Goal: Entertainment & Leisure: Browse casually

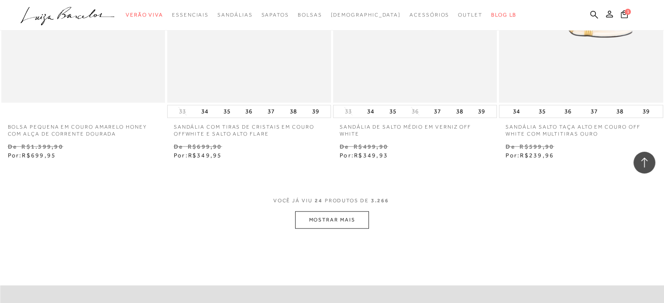
scroll to position [1763, 0]
click at [357, 221] on button "MOSTRAR MAIS" at bounding box center [331, 218] width 73 height 17
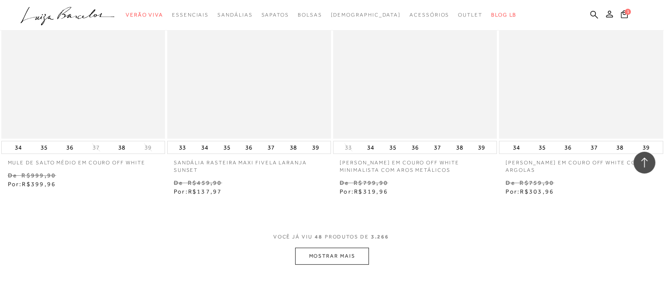
scroll to position [3595, 0]
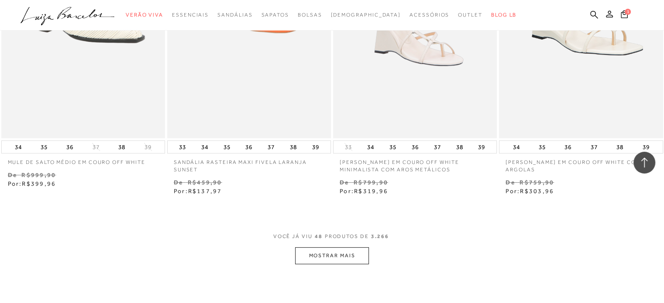
click at [336, 255] on button "MOSTRAR MAIS" at bounding box center [331, 255] width 73 height 17
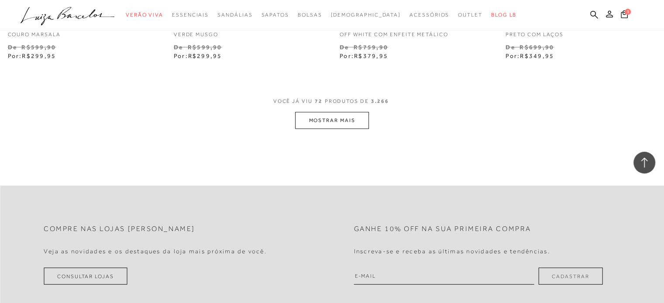
scroll to position [5602, 0]
click at [344, 115] on button "MOSTRAR MAIS" at bounding box center [331, 118] width 73 height 17
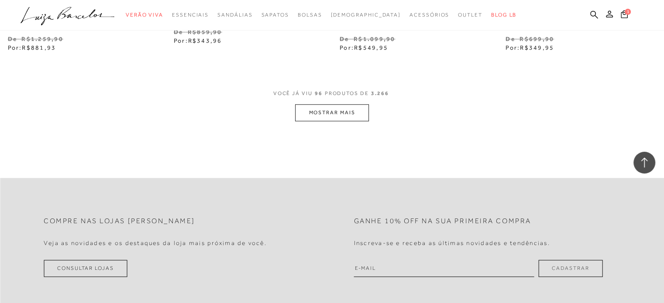
scroll to position [7478, 0]
click at [346, 110] on button "MOSTRAR MAIS" at bounding box center [331, 111] width 73 height 17
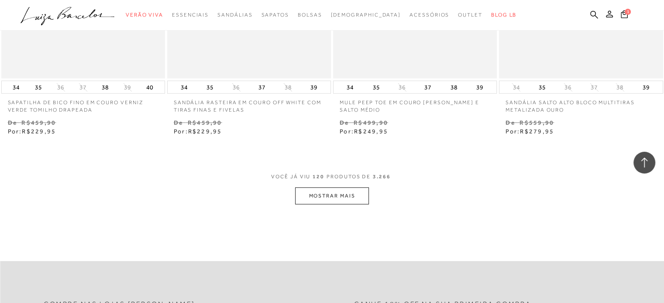
scroll to position [9266, 0]
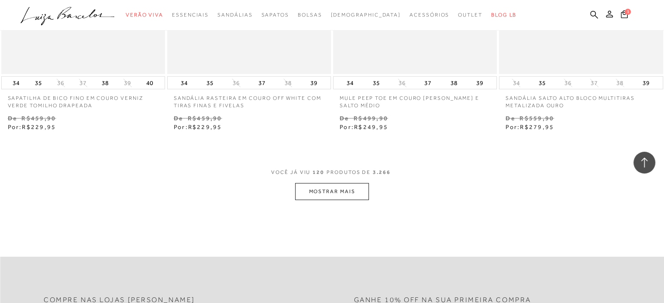
click at [344, 195] on button "MOSTRAR MAIS" at bounding box center [331, 191] width 73 height 17
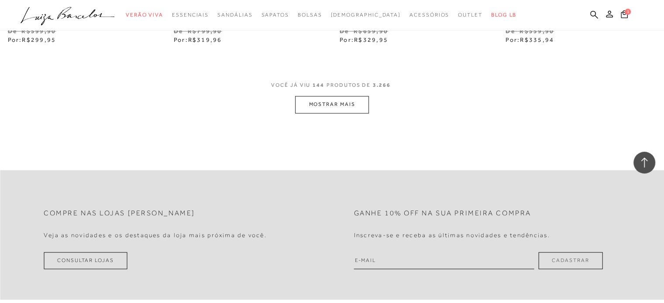
scroll to position [11230, 0]
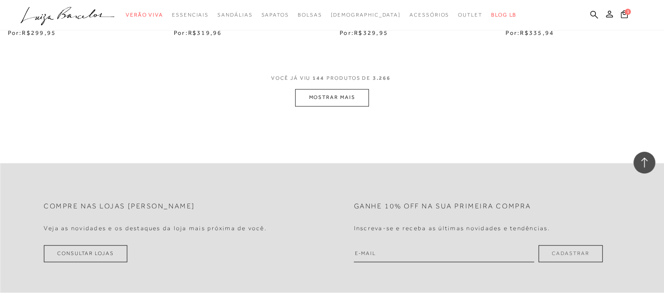
click at [325, 101] on button "MOSTRAR MAIS" at bounding box center [331, 97] width 73 height 17
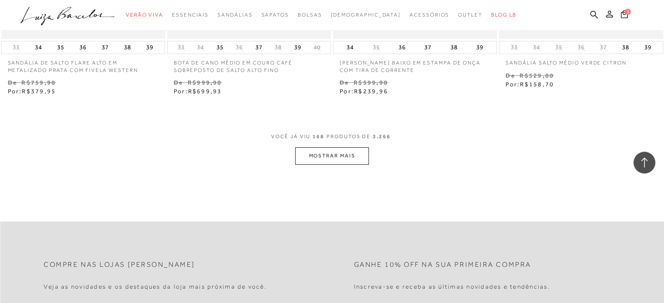
scroll to position [13062, 0]
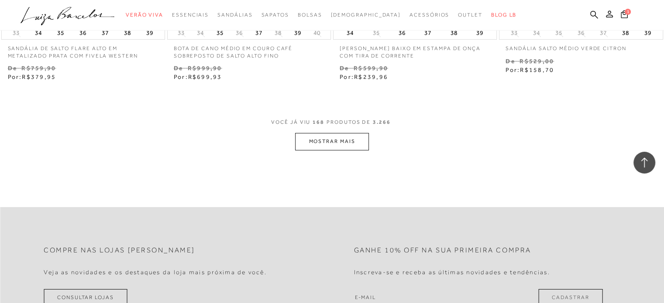
click at [331, 137] on button "MOSTRAR MAIS" at bounding box center [331, 141] width 73 height 17
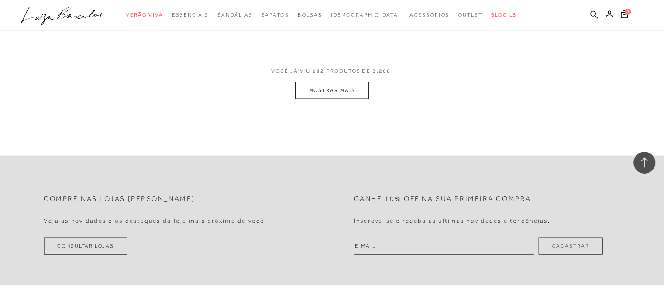
scroll to position [14982, 0]
click at [333, 86] on button "MOSTRAR MAIS" at bounding box center [331, 91] width 73 height 17
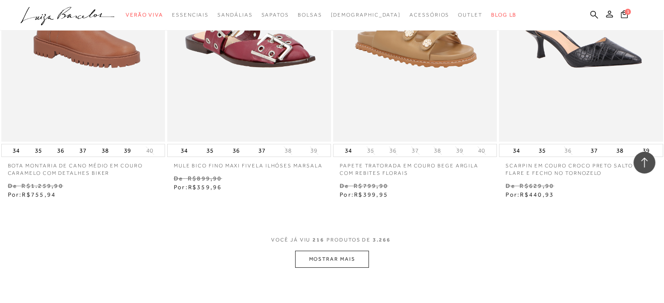
scroll to position [16683, 0]
click at [338, 256] on button "MOSTRAR MAIS" at bounding box center [331, 258] width 73 height 17
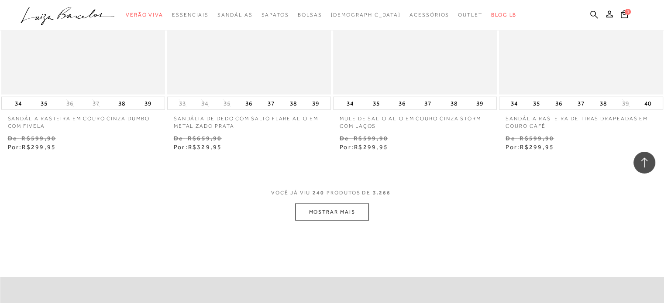
scroll to position [18646, 0]
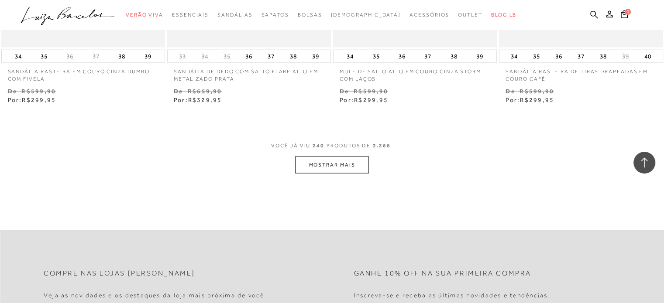
click at [340, 161] on button "MOSTRAR MAIS" at bounding box center [331, 165] width 73 height 17
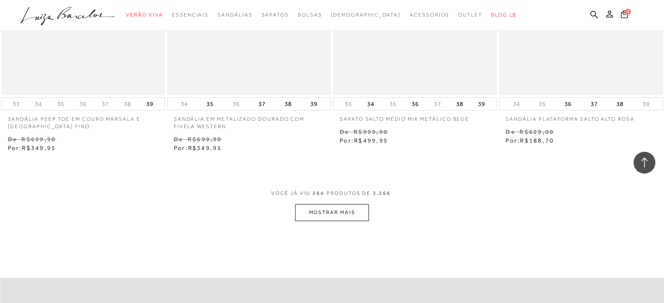
scroll to position [20479, 0]
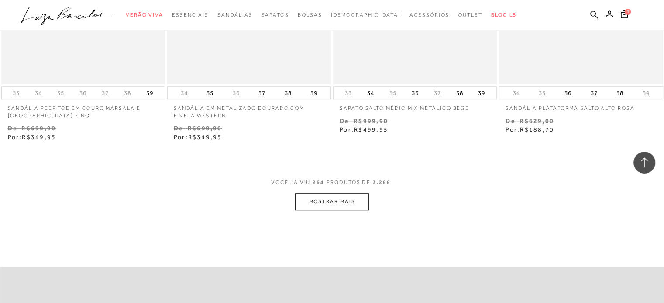
click at [329, 196] on button "MOSTRAR MAIS" at bounding box center [331, 201] width 73 height 17
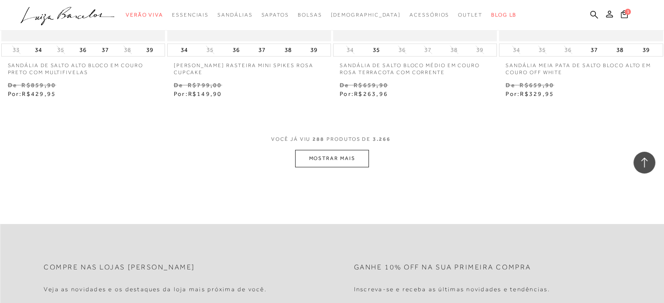
scroll to position [22398, 0]
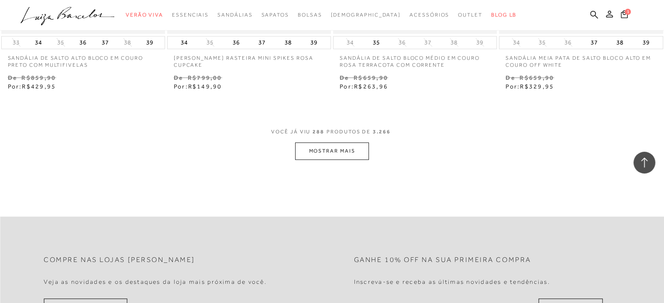
click at [321, 143] on button "MOSTRAR MAIS" at bounding box center [331, 151] width 73 height 17
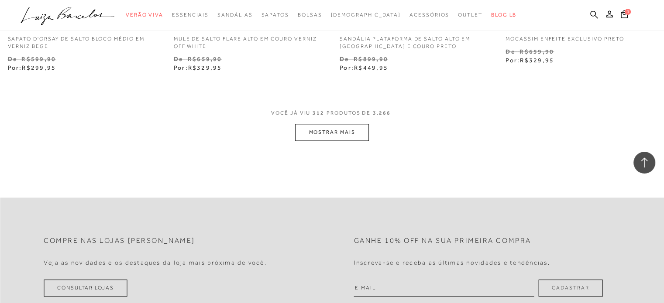
scroll to position [24318, 0]
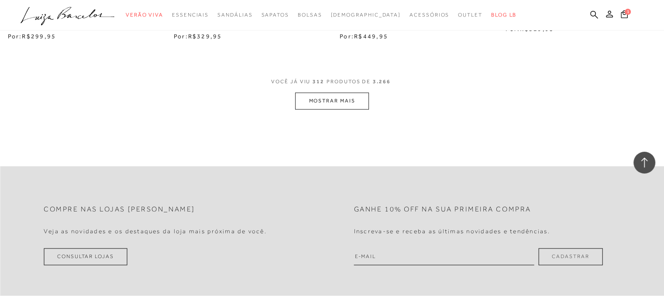
click at [311, 97] on button "MOSTRAR MAIS" at bounding box center [331, 100] width 73 height 17
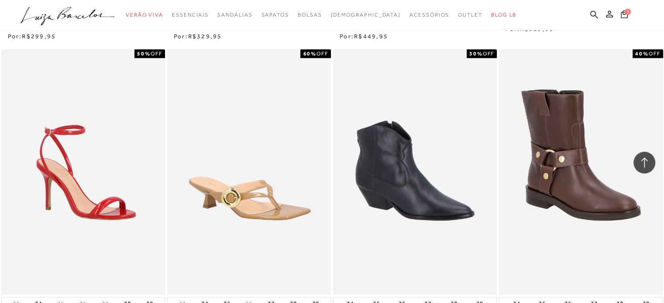
scroll to position [24187, 0]
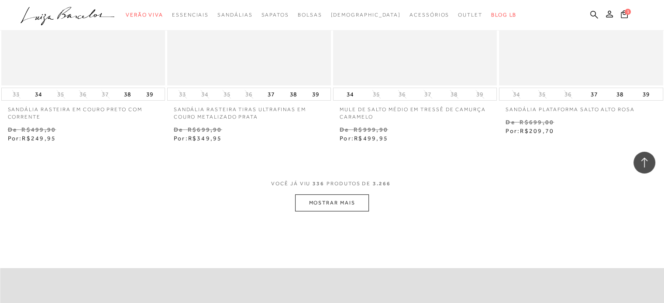
scroll to position [26106, 0]
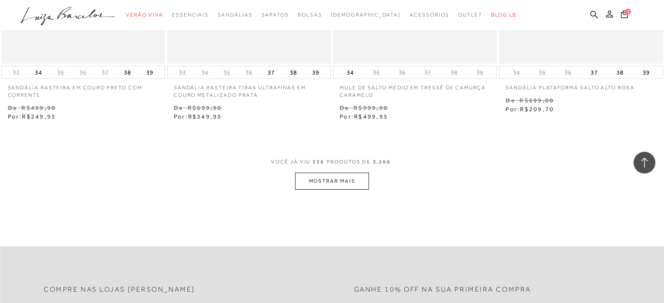
click at [329, 173] on button "MOSTRAR MAIS" at bounding box center [331, 181] width 73 height 17
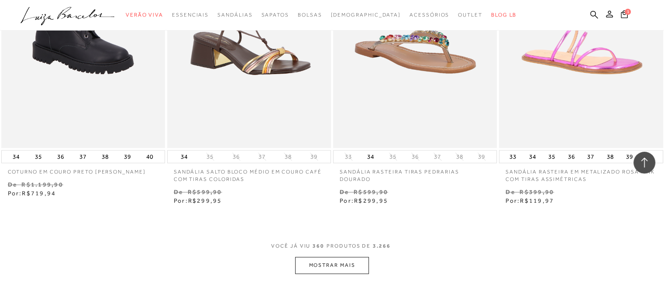
scroll to position [27895, 0]
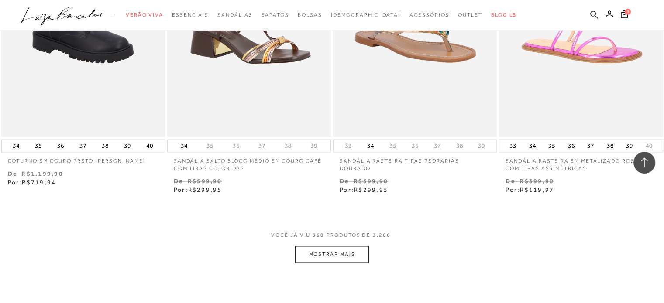
click at [346, 248] on button "MOSTRAR MAIS" at bounding box center [331, 254] width 73 height 17
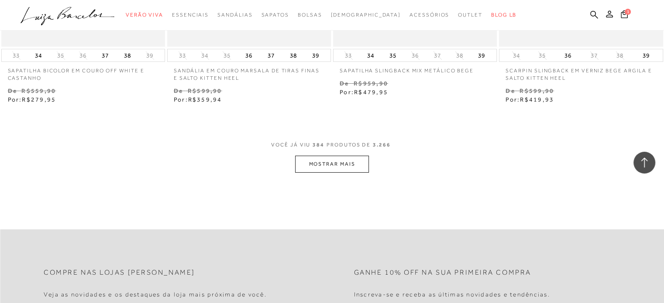
scroll to position [29858, 0]
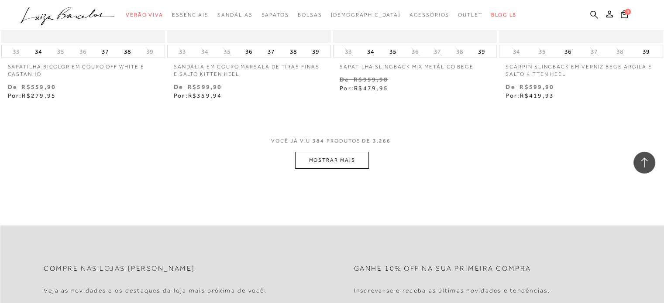
click at [337, 154] on button "MOSTRAR MAIS" at bounding box center [331, 160] width 73 height 17
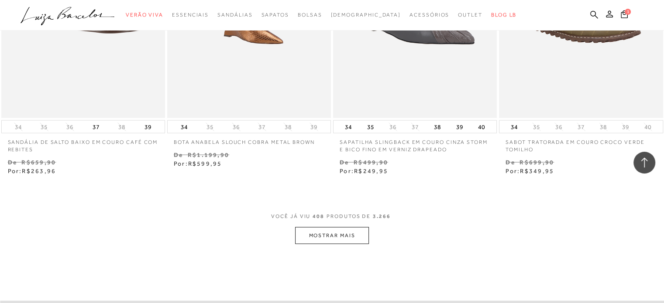
scroll to position [31691, 0]
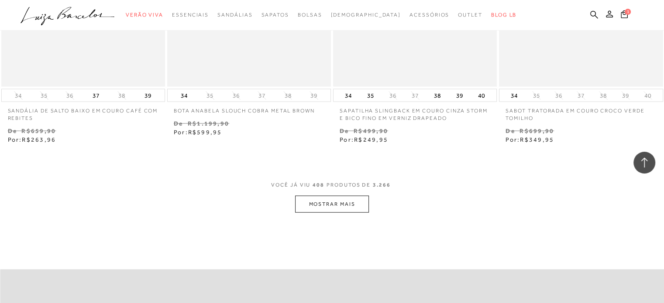
click at [330, 199] on button "MOSTRAR MAIS" at bounding box center [331, 204] width 73 height 17
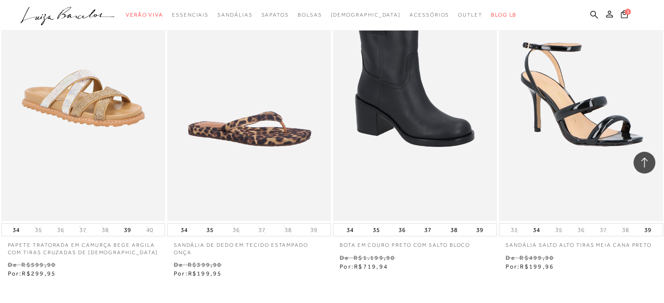
scroll to position [33567, 0]
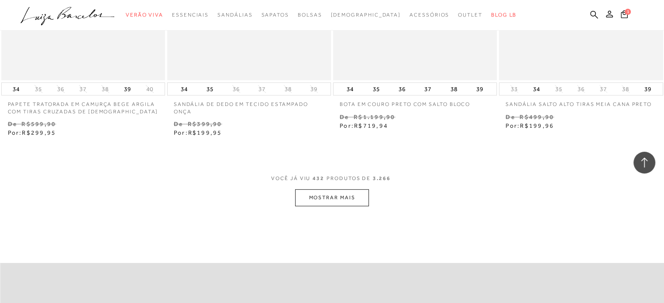
click at [331, 189] on button "MOSTRAR MAIS" at bounding box center [331, 197] width 73 height 17
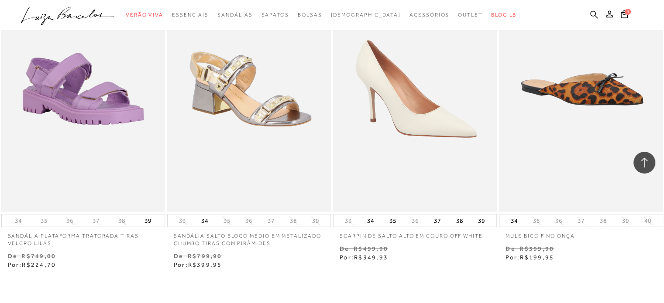
scroll to position [35522, 0]
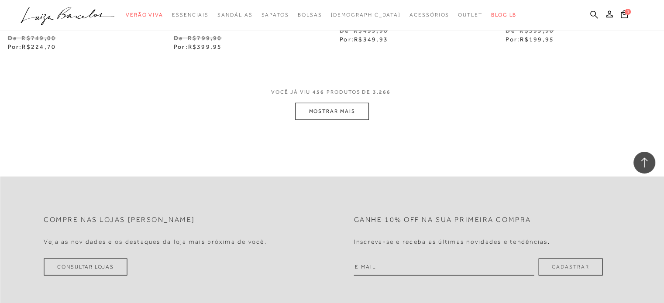
click at [316, 103] on button "MOSTRAR MAIS" at bounding box center [331, 111] width 73 height 17
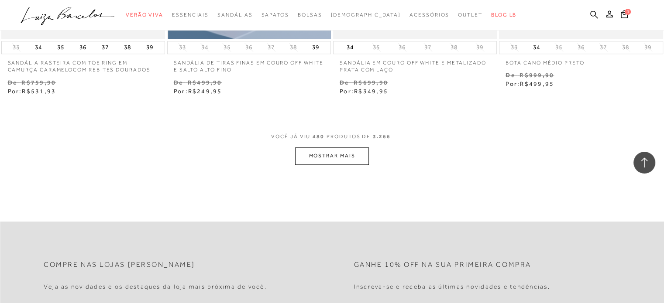
scroll to position [37354, 0]
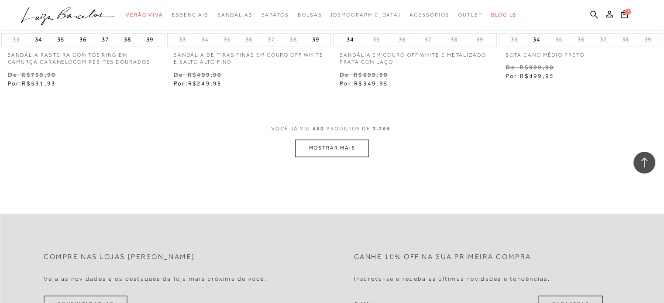
click at [342, 140] on button "MOSTRAR MAIS" at bounding box center [331, 148] width 73 height 17
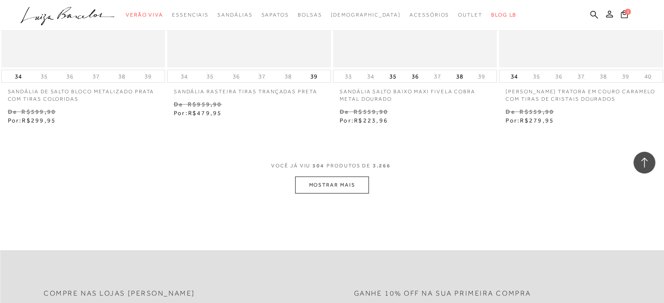
scroll to position [39230, 0]
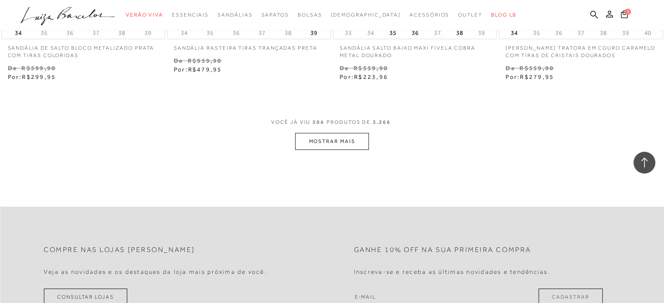
click at [309, 133] on button "MOSTRAR MAIS" at bounding box center [331, 141] width 73 height 17
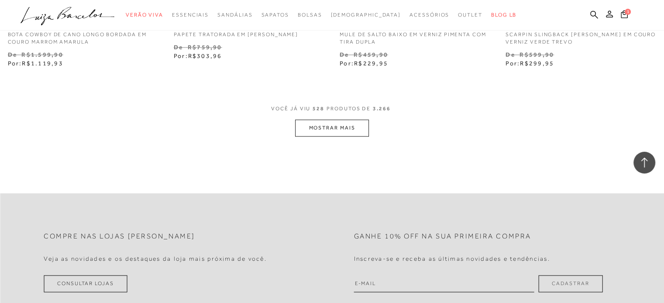
scroll to position [41150, 0]
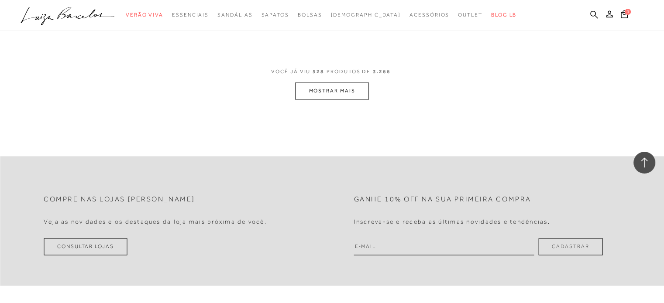
click at [332, 82] on button "MOSTRAR MAIS" at bounding box center [331, 90] width 73 height 17
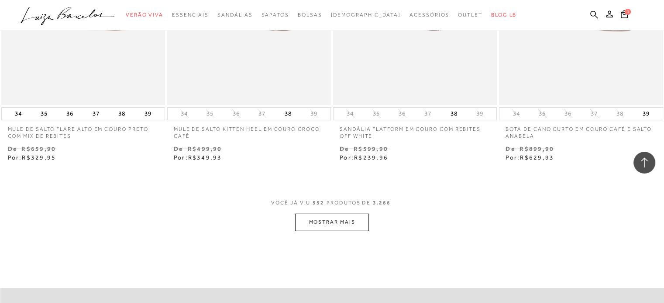
scroll to position [42939, 0]
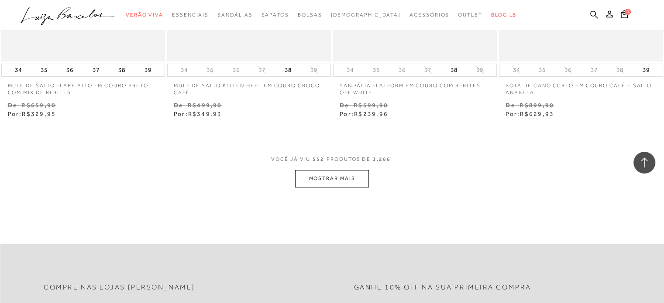
click at [334, 170] on button "MOSTRAR MAIS" at bounding box center [331, 178] width 73 height 17
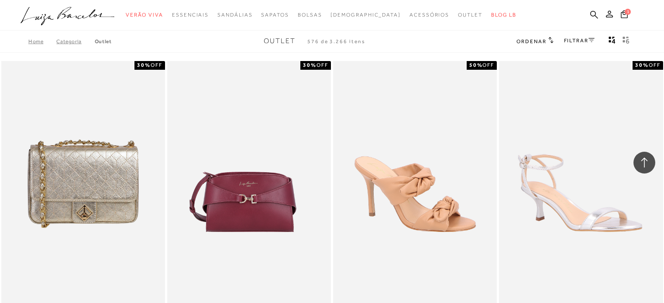
scroll to position [44684, 0]
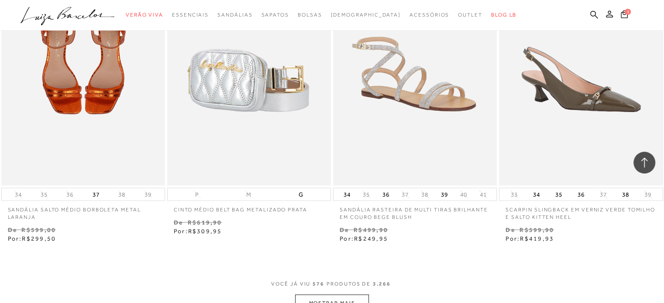
click at [336, 294] on button "MOSTRAR MAIS" at bounding box center [331, 302] width 73 height 17
